Goal: Check status: Check status

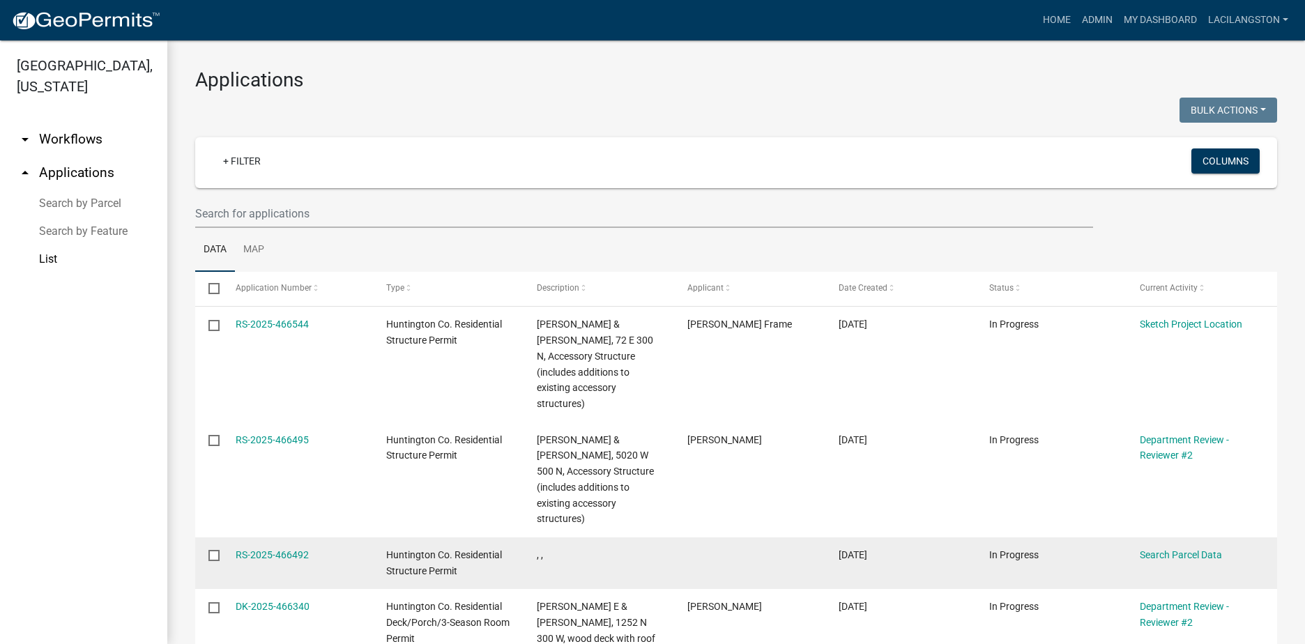
scroll to position [209, 0]
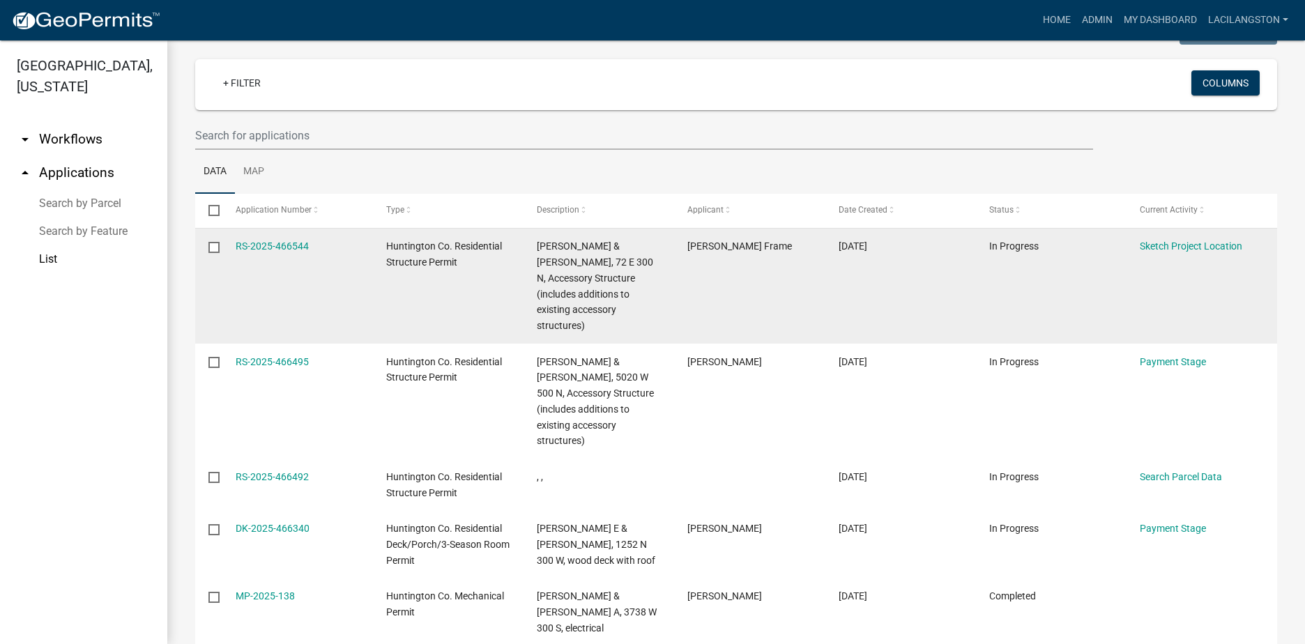
scroll to position [70, 0]
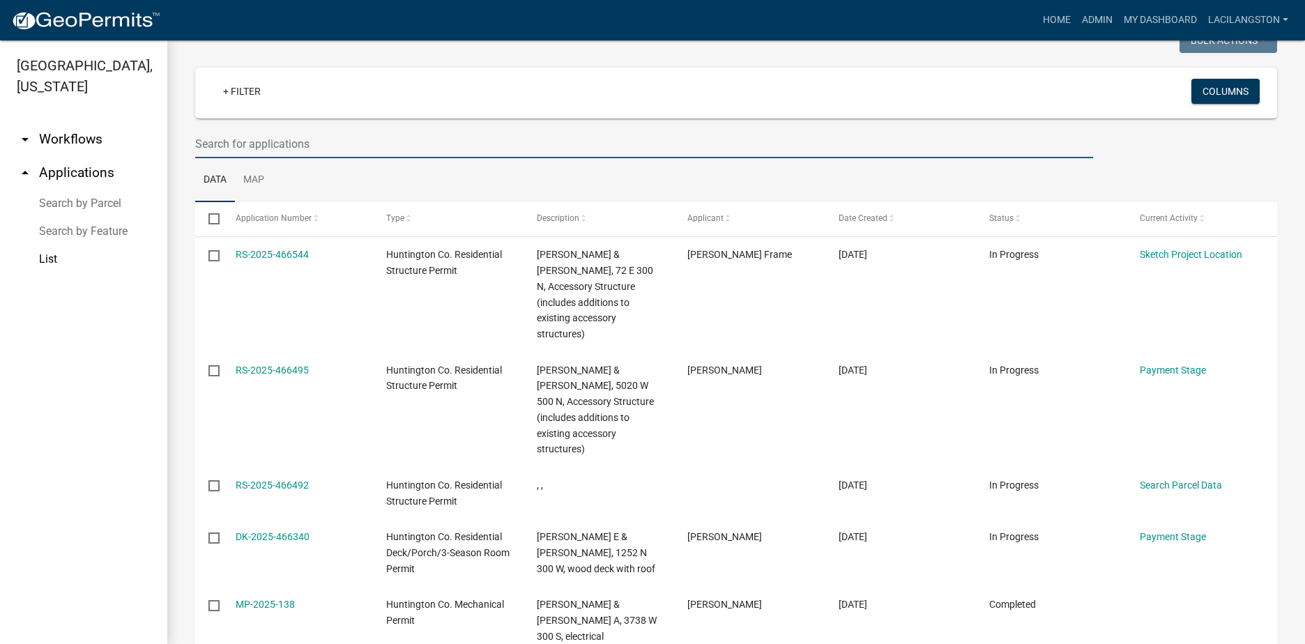
click at [277, 135] on input "text" at bounding box center [644, 144] width 898 height 29
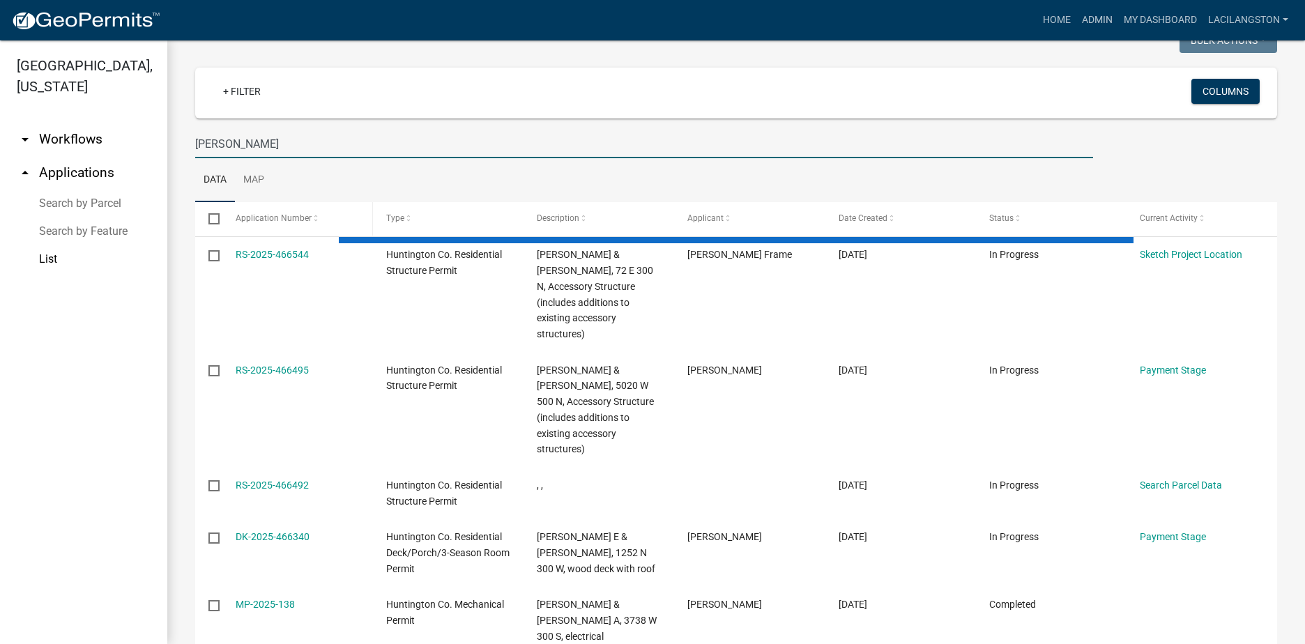
scroll to position [0, 0]
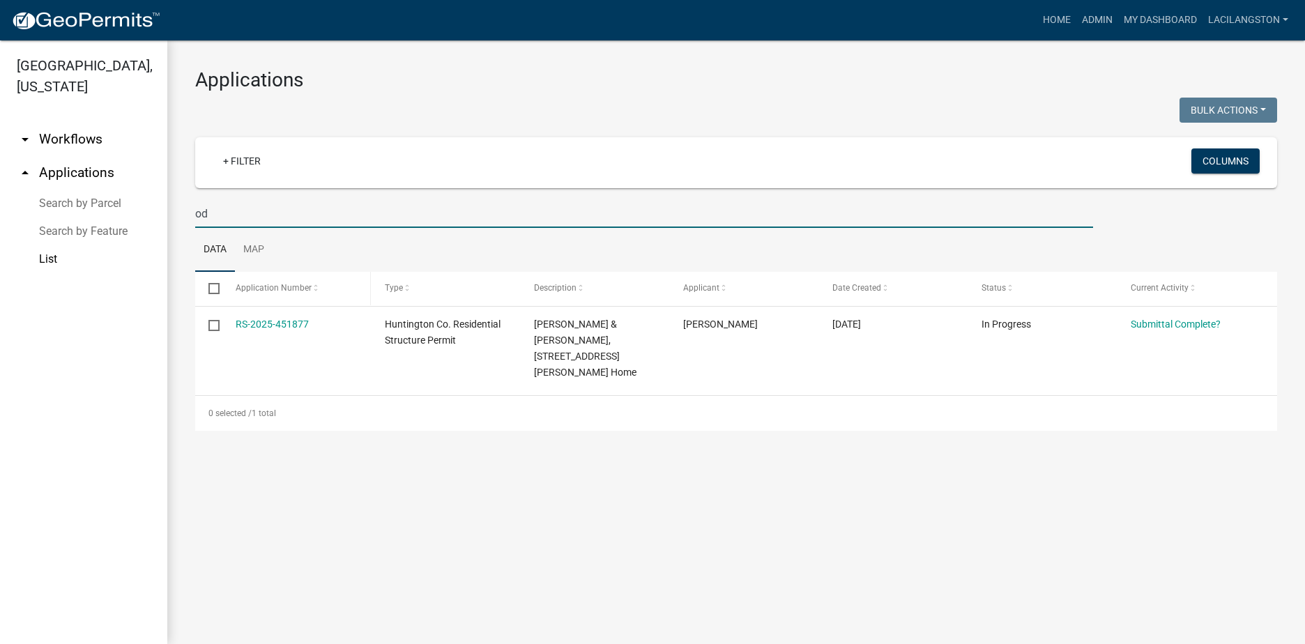
type input "o"
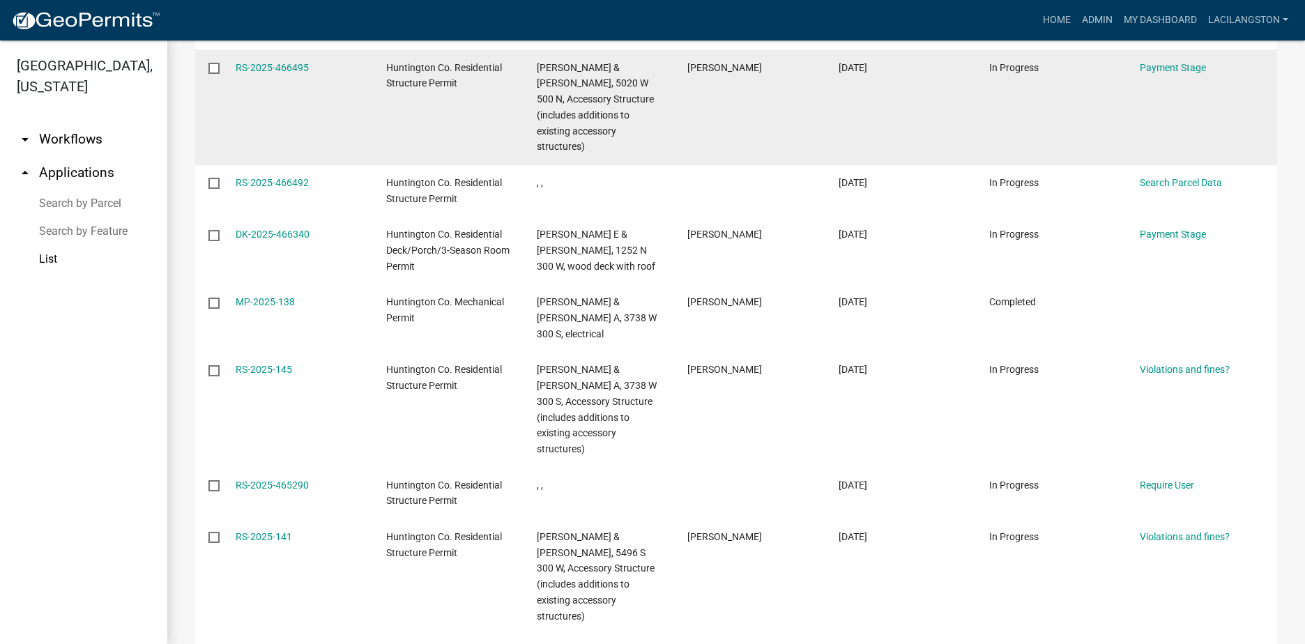
scroll to position [232, 0]
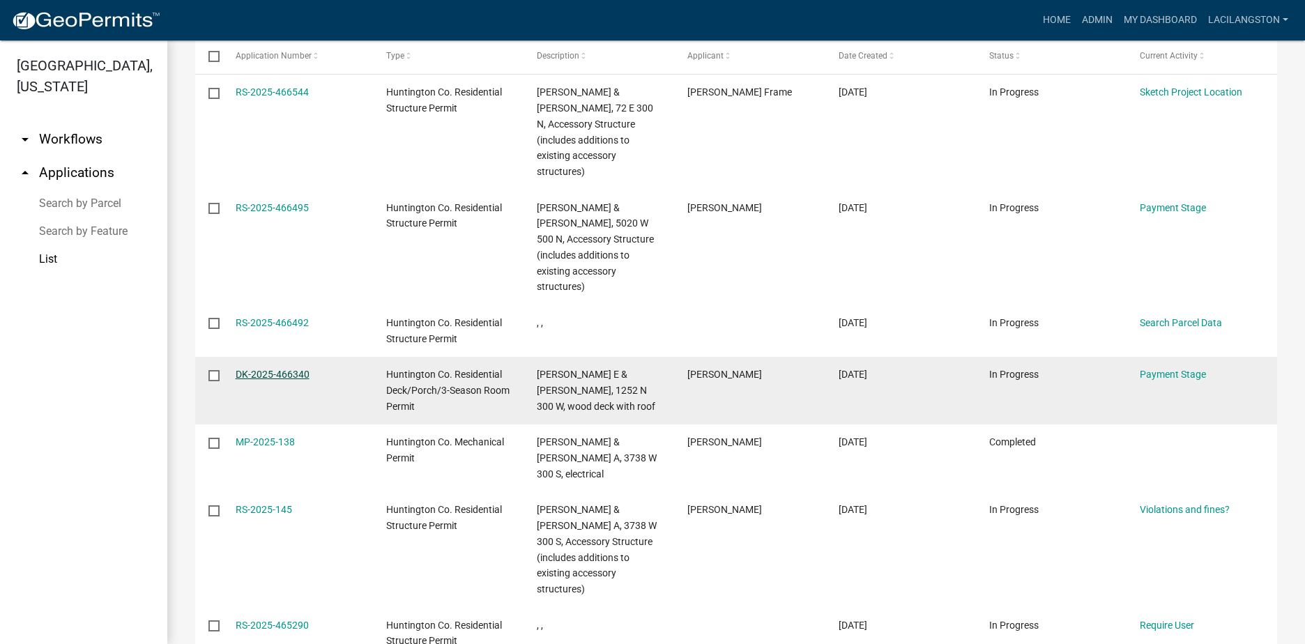
click at [258, 372] on link "DK-2025-466340" at bounding box center [273, 374] width 74 height 11
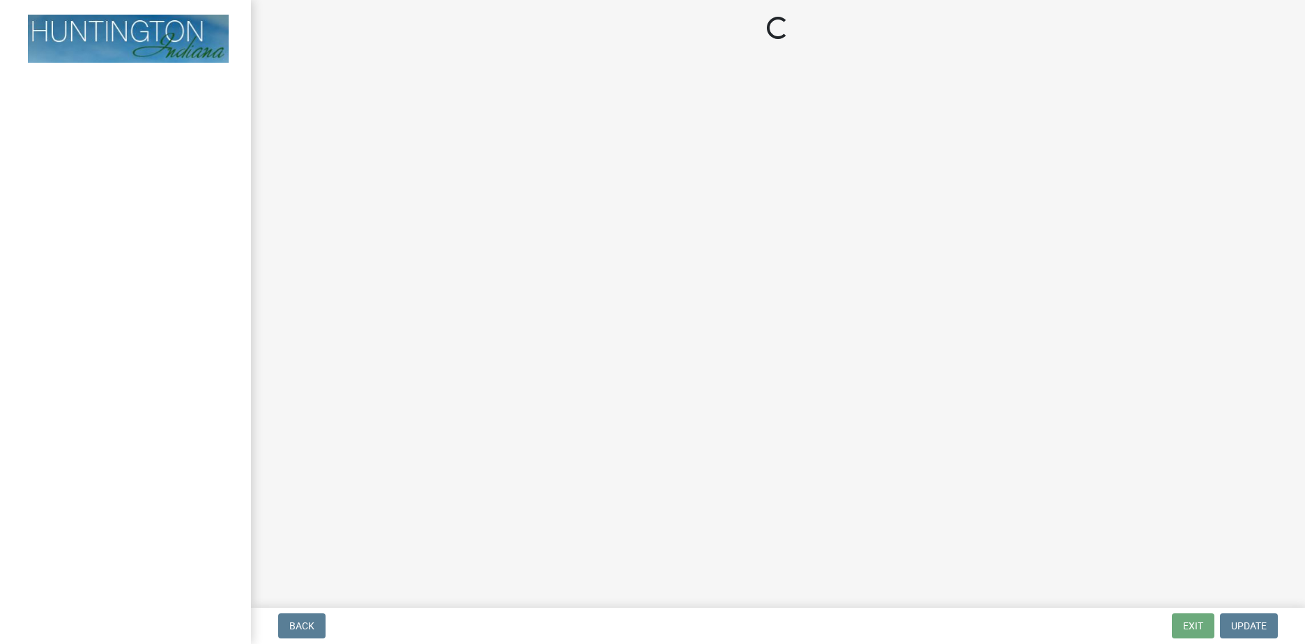
select select "3: 3"
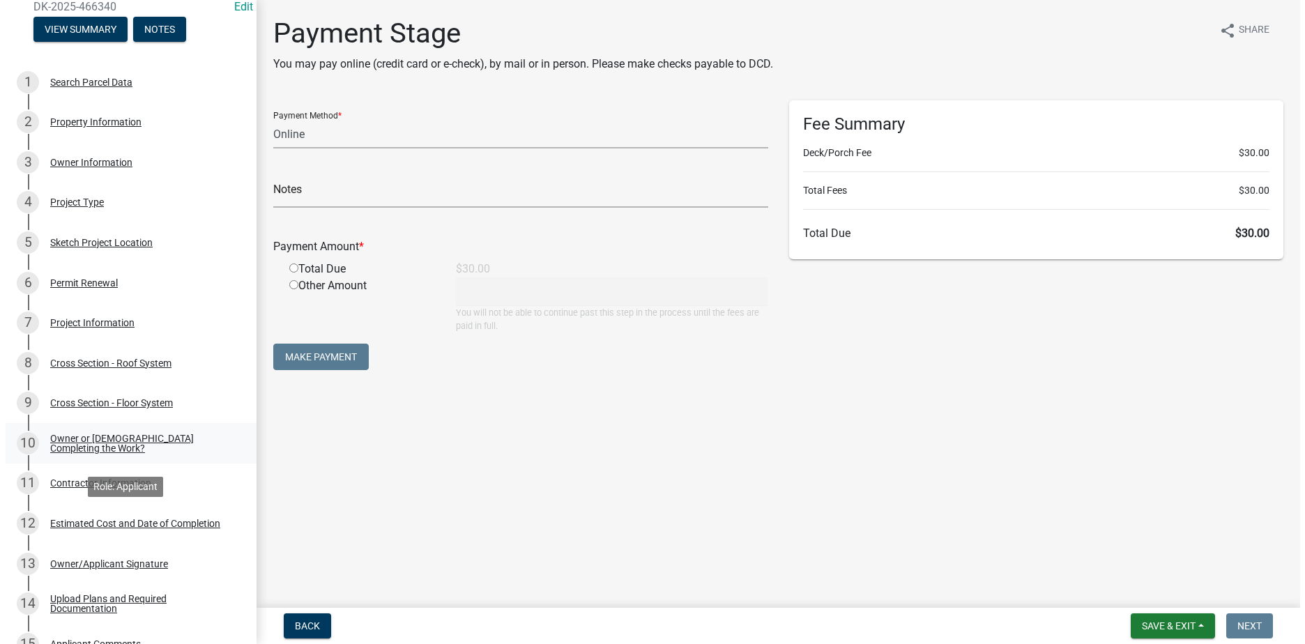
scroll to position [139, 0]
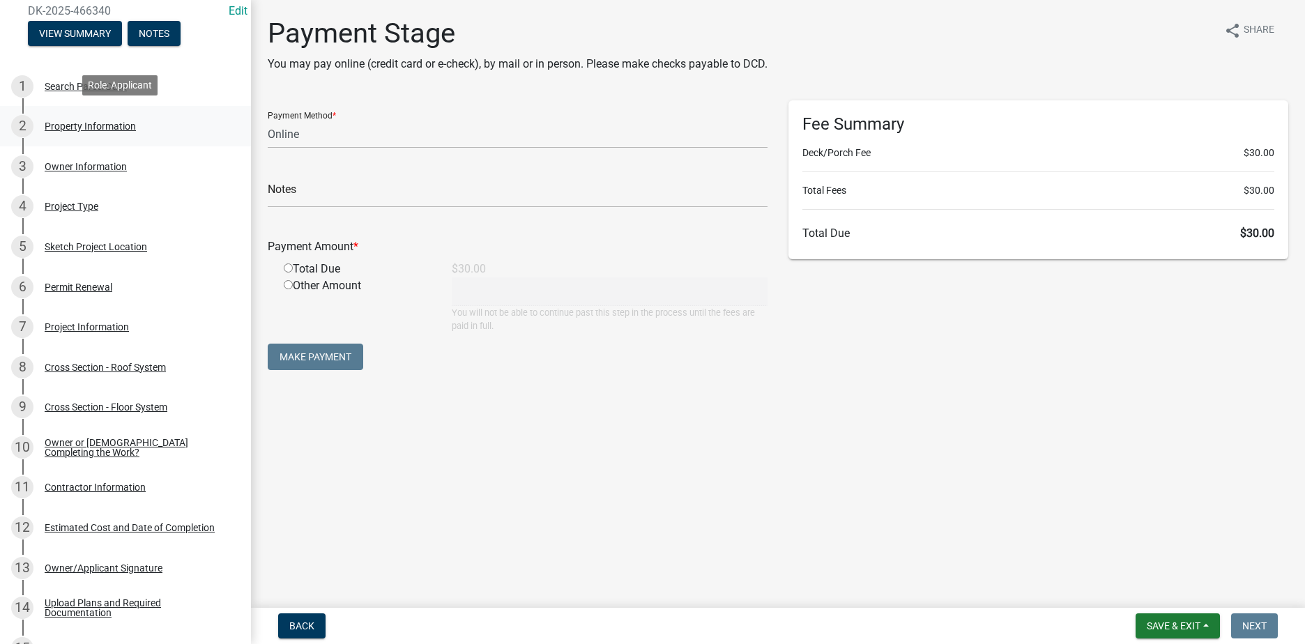
click at [97, 121] on div "Property Information" at bounding box center [90, 126] width 91 height 10
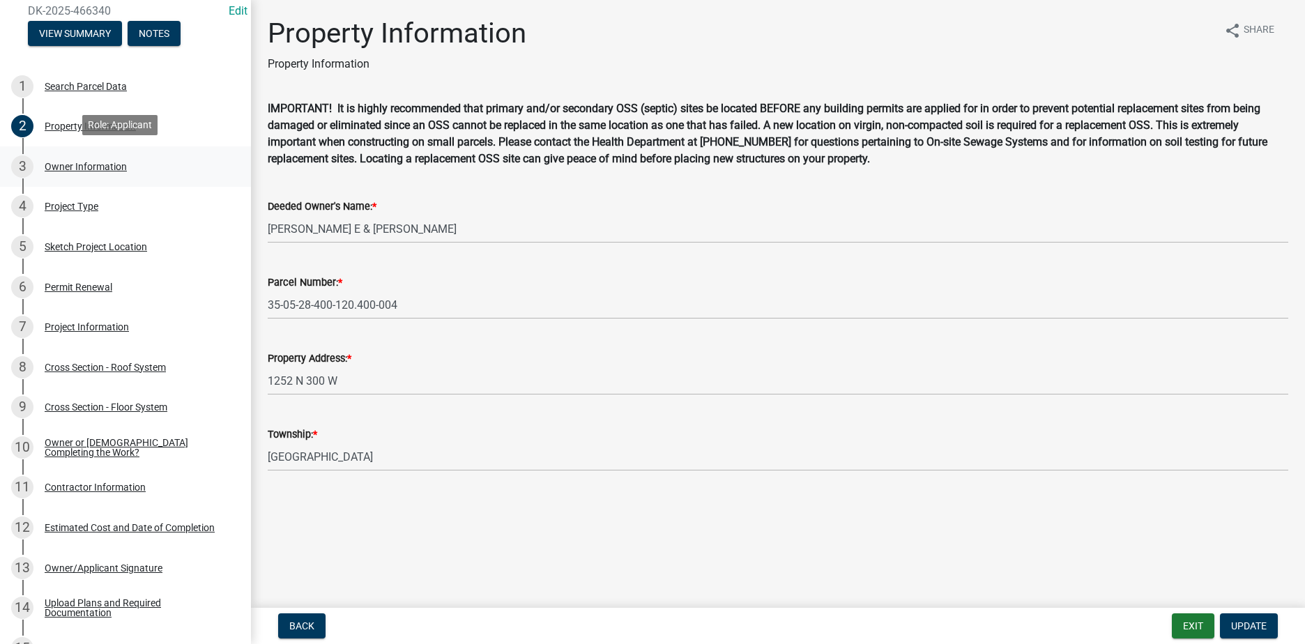
click at [104, 167] on div "Owner Information" at bounding box center [86, 167] width 82 height 10
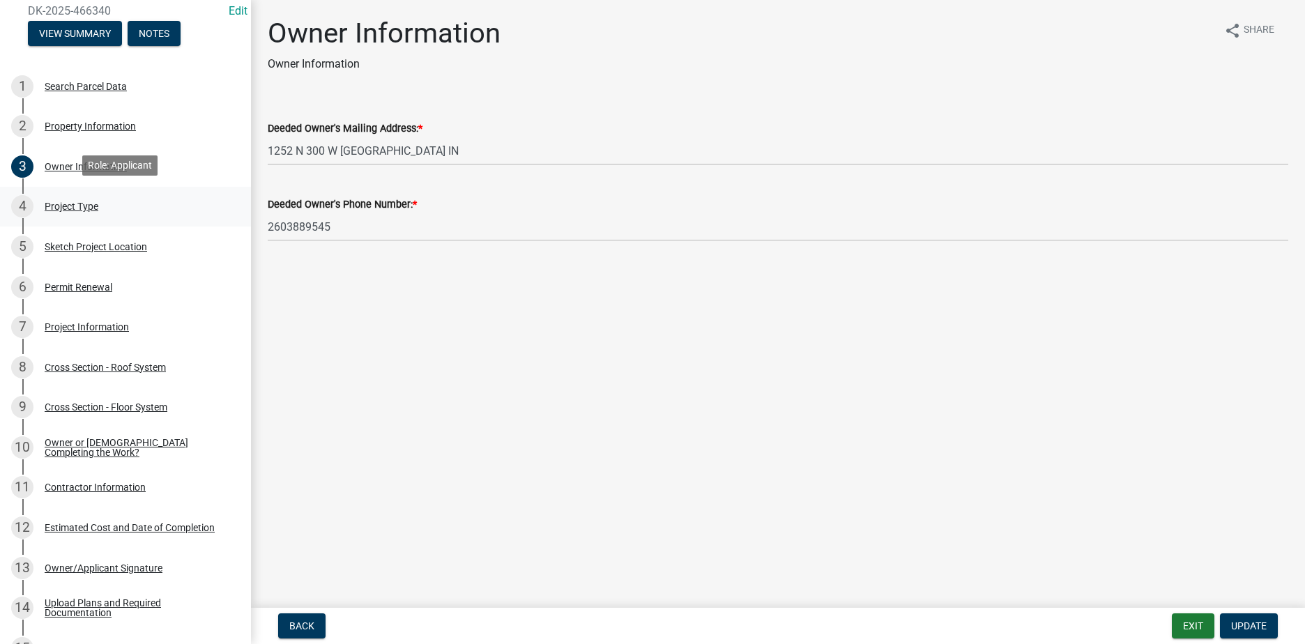
click at [86, 207] on div "Project Type" at bounding box center [72, 206] width 54 height 10
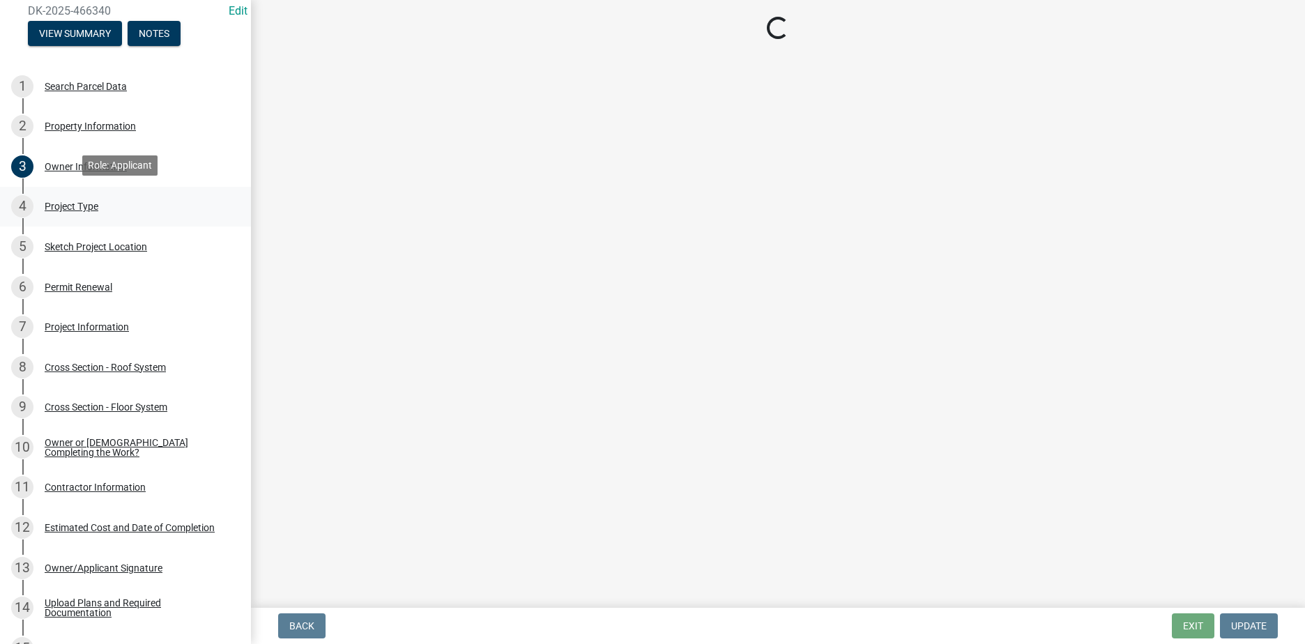
select select "72de0d4d-30a4-4760-a17f-a75ec8218792"
select select "974be428-3fb2-44e5-8e9f-39d0bd83e453"
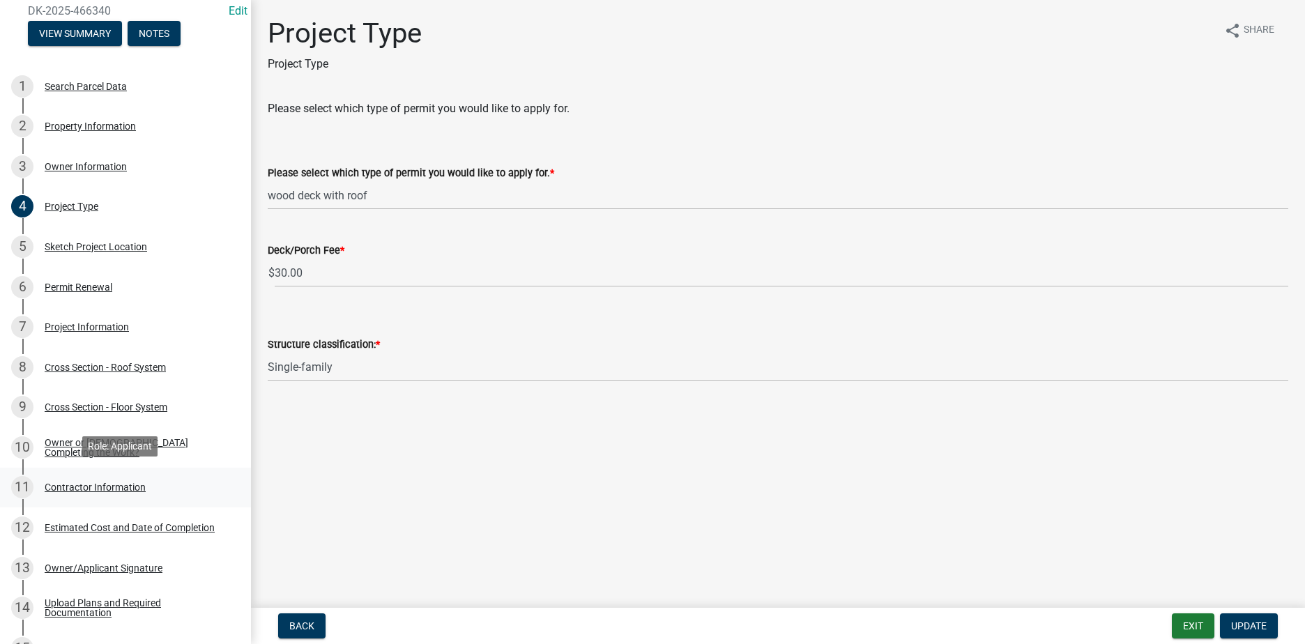
click at [123, 485] on div "Contractor Information" at bounding box center [95, 487] width 101 height 10
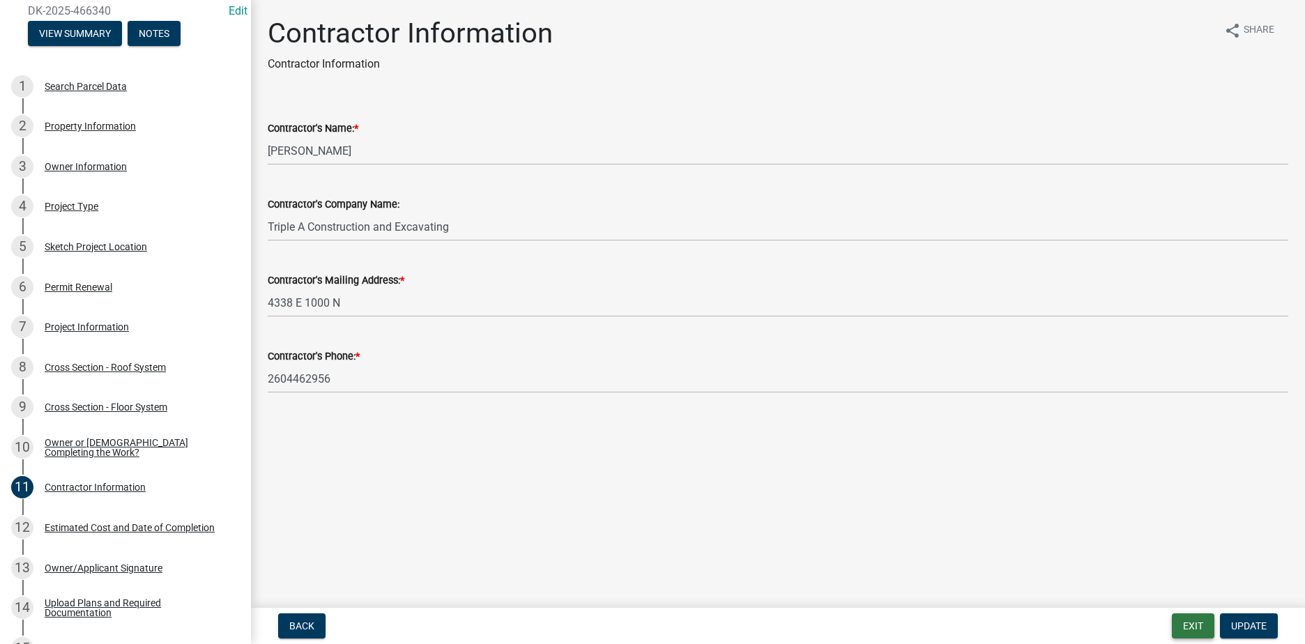
click at [1184, 625] on button "Exit" at bounding box center [1193, 626] width 43 height 25
